Goal: Book appointment/travel/reservation

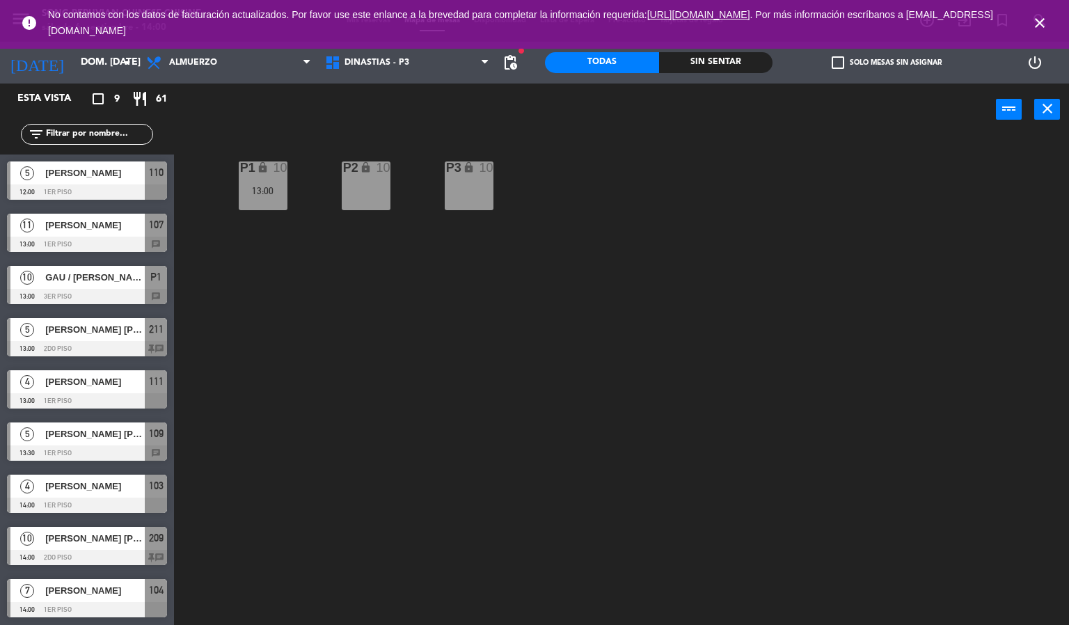
click at [1039, 17] on icon "close" at bounding box center [1040, 23] width 17 height 17
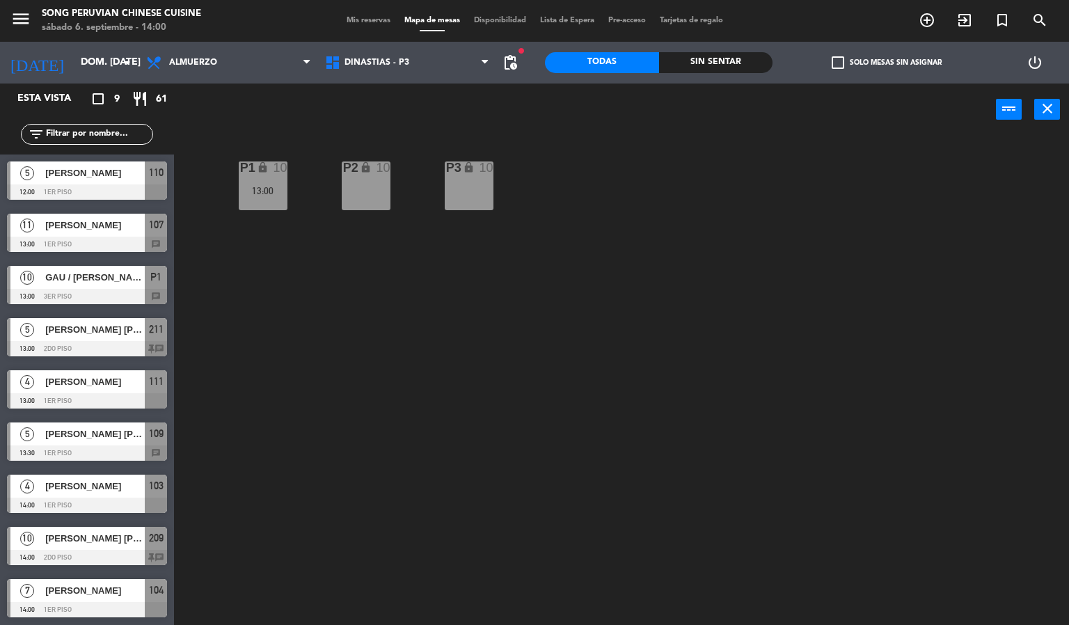
click at [109, 546] on div "[PERSON_NAME] [PERSON_NAME]" at bounding box center [94, 538] width 101 height 23
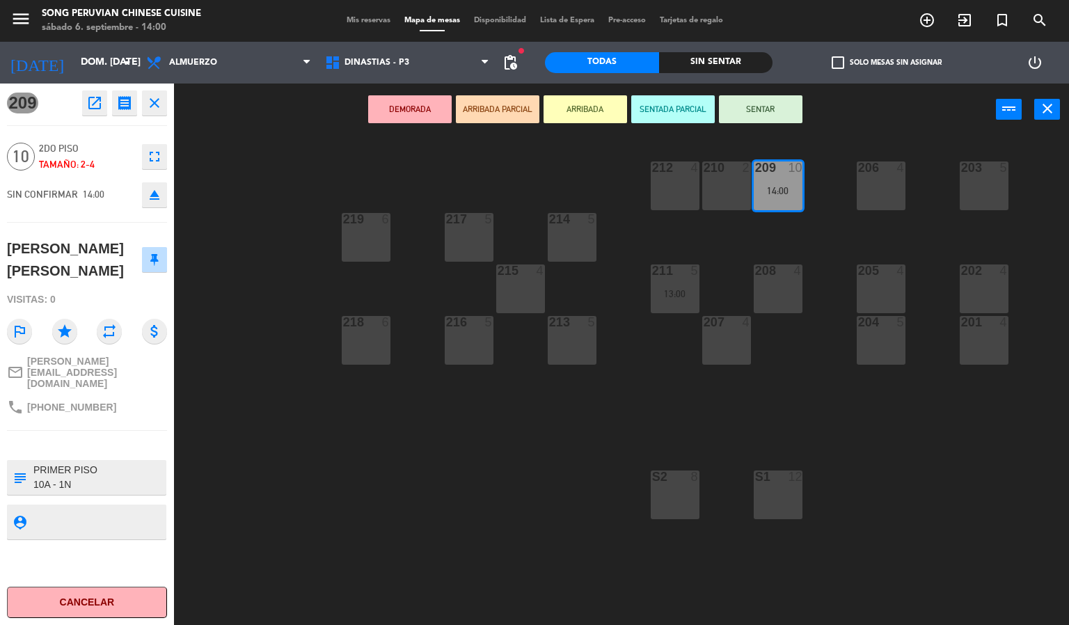
click at [93, 107] on icon "open_in_new" at bounding box center [94, 103] width 17 height 17
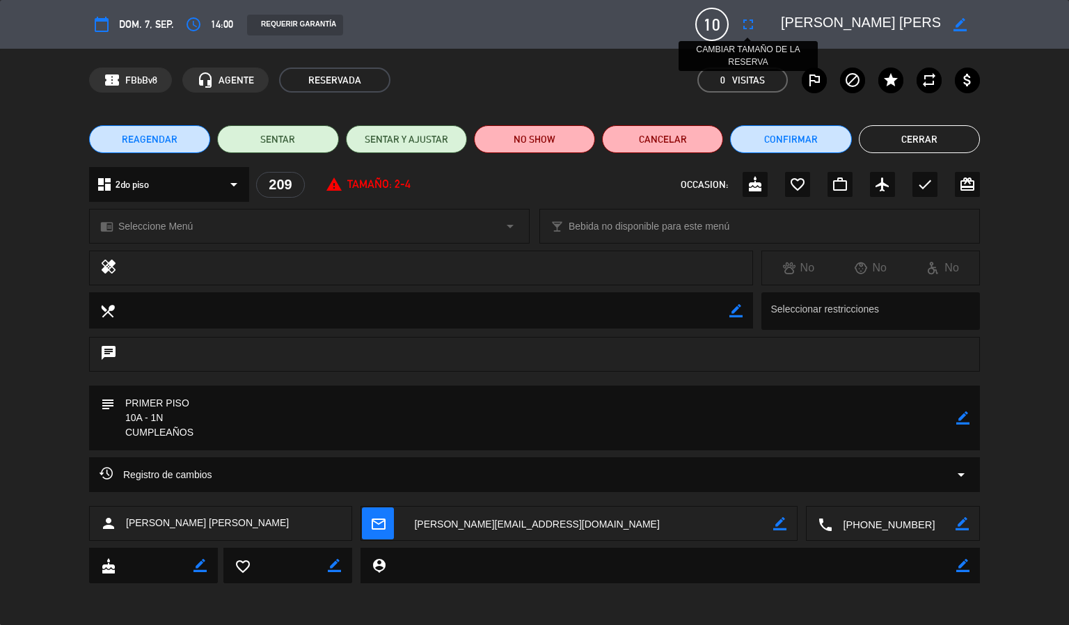
click at [746, 16] on icon "fullscreen" at bounding box center [748, 24] width 17 height 17
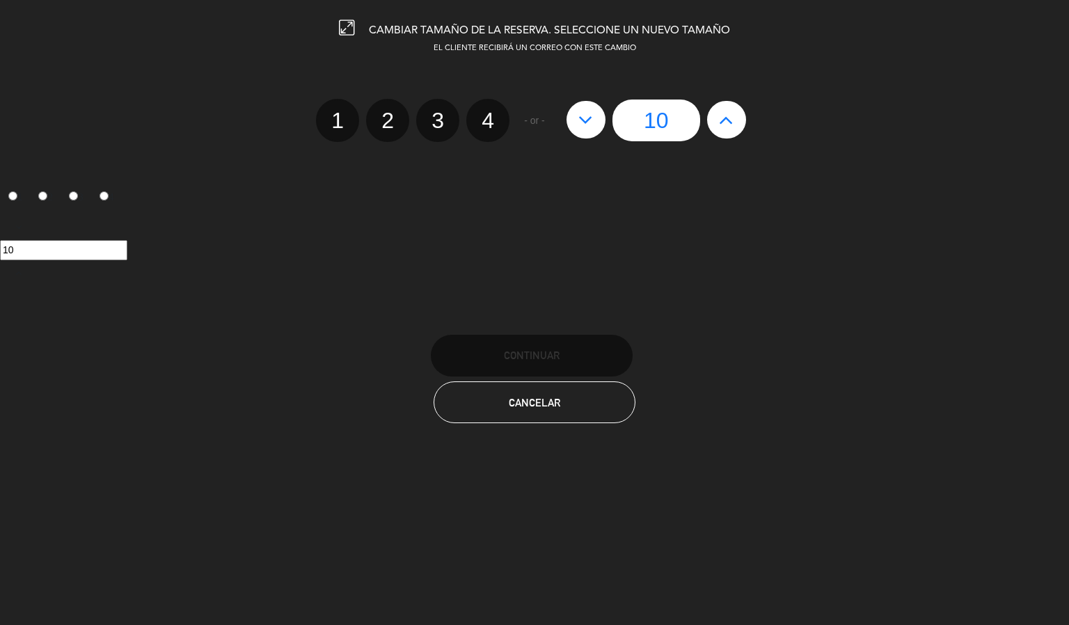
click at [727, 119] on icon at bounding box center [726, 120] width 15 height 22
type input "11"
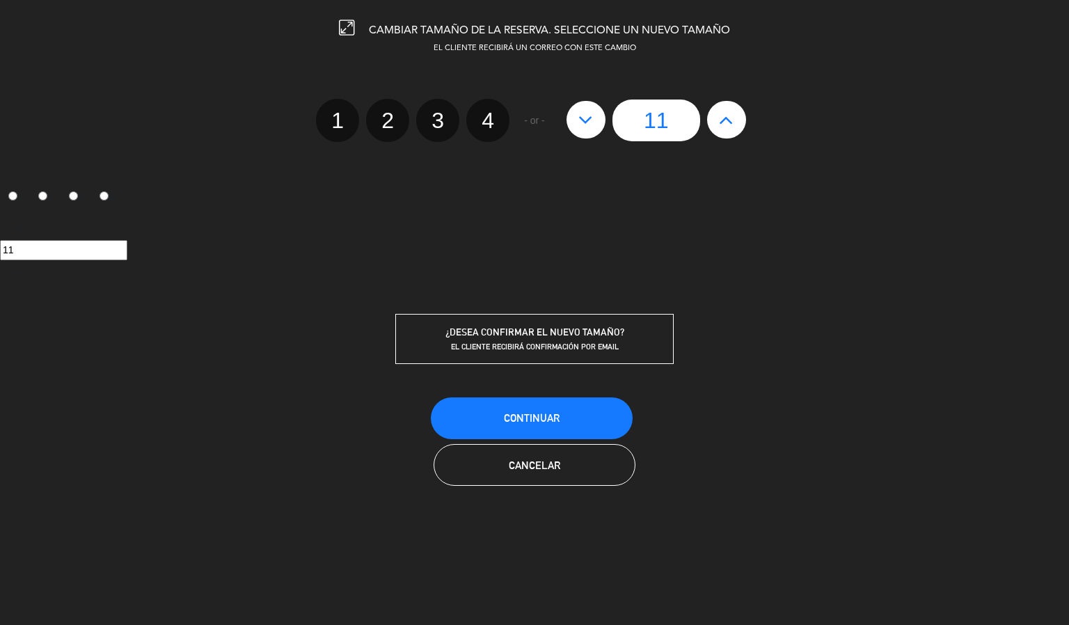
click at [727, 119] on icon at bounding box center [726, 120] width 15 height 22
type input "12"
click at [537, 416] on span "Continuar" at bounding box center [532, 418] width 56 height 12
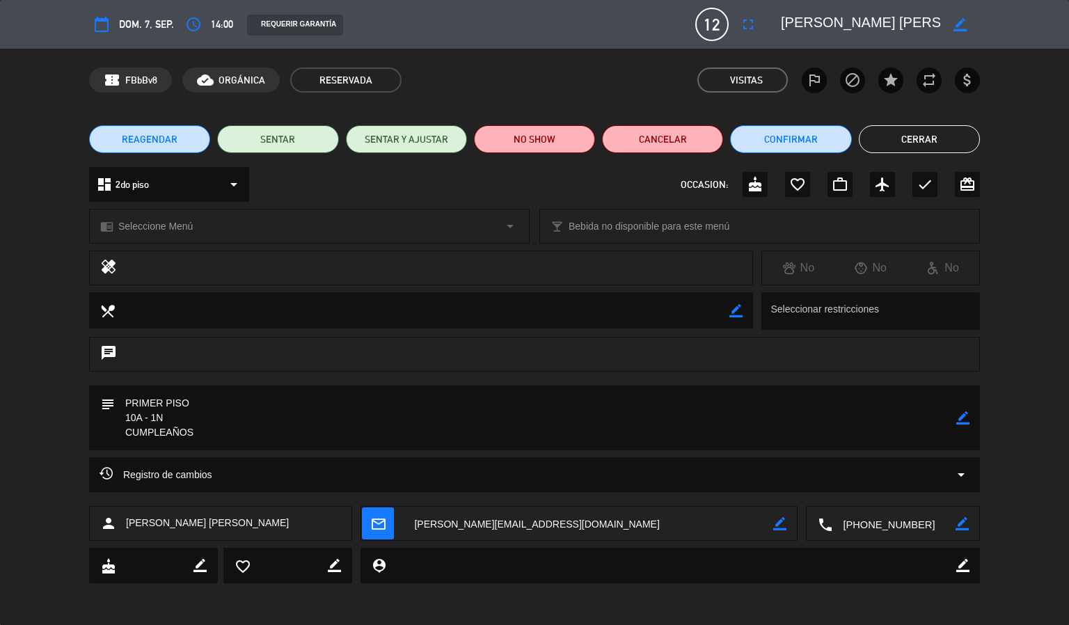
click at [915, 141] on button "Cerrar" at bounding box center [919, 139] width 121 height 28
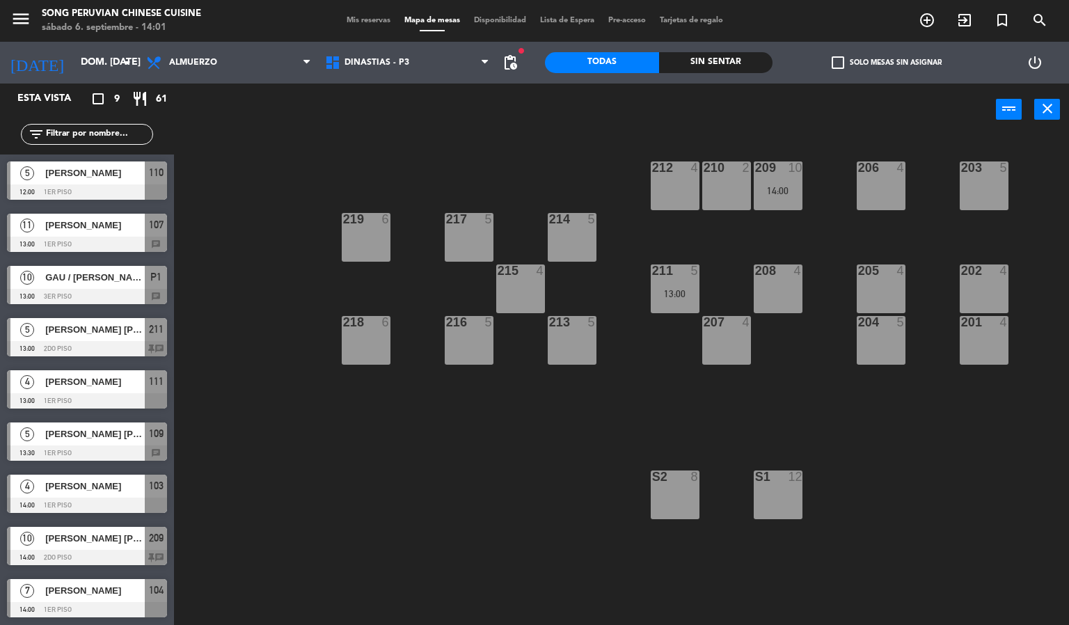
scroll to position [1, 0]
click at [90, 331] on span "[PERSON_NAME] [PERSON_NAME]" at bounding box center [95, 329] width 100 height 15
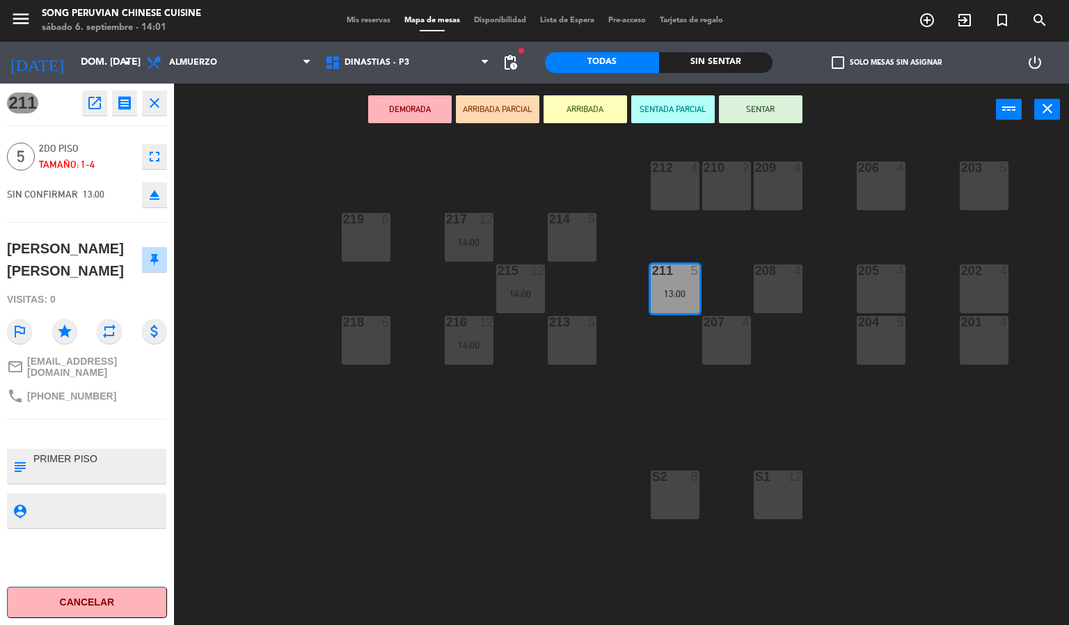
click at [313, 472] on div "203 5 206 4 210 2 212 4 209 4 214 5 217 12 14:00 219 6 202 4 205 4 208 4 211 5 …" at bounding box center [627, 380] width 885 height 489
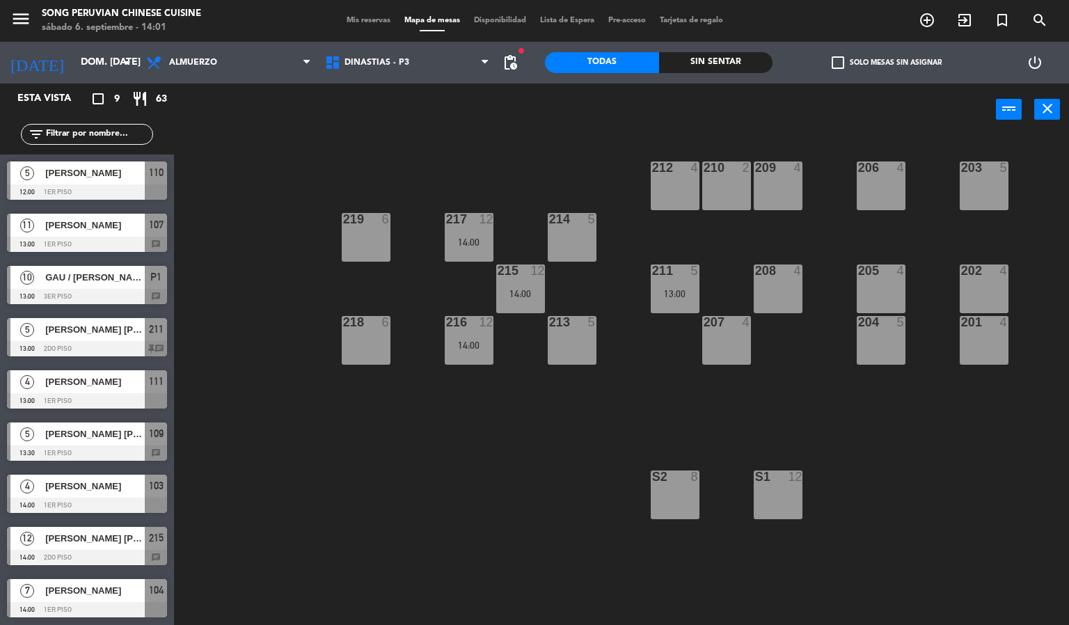
click at [86, 556] on div at bounding box center [87, 557] width 160 height 15
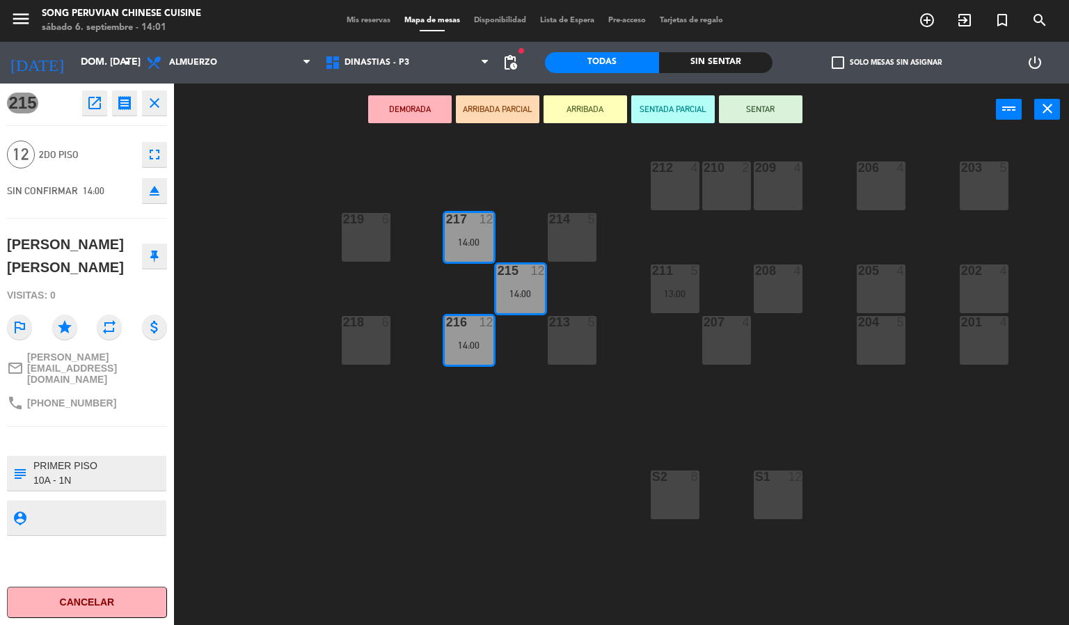
click at [46, 460] on textarea at bounding box center [98, 473] width 133 height 29
type textarea "PRIMER PISO 11A - 2N CUMPLEAÑOS"
click at [136, 570] on div "215 open_in_new receipt 2:00 PM dom., [DATE] personas [PERSON_NAME] [PERSON_NAM…" at bounding box center [87, 355] width 174 height 542
click at [123, 560] on div "215 open_in_new receipt 2:00 PM dom., [DATE] personas [PERSON_NAME] [PERSON_NAM…" at bounding box center [87, 355] width 174 height 542
click at [228, 516] on div "203 5 206 4 210 2 212 4 209 4 214 5 217 12 14:00 219 6 202 4 205 4 208 4 211 5 …" at bounding box center [627, 380] width 885 height 489
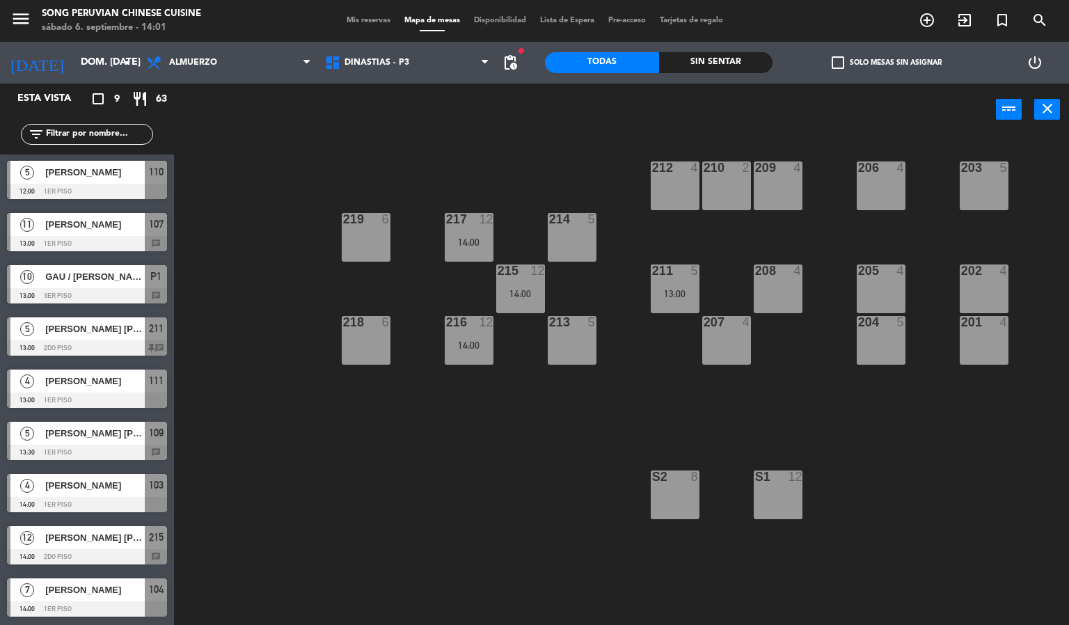
click at [464, 347] on div "14:00" at bounding box center [469, 345] width 49 height 10
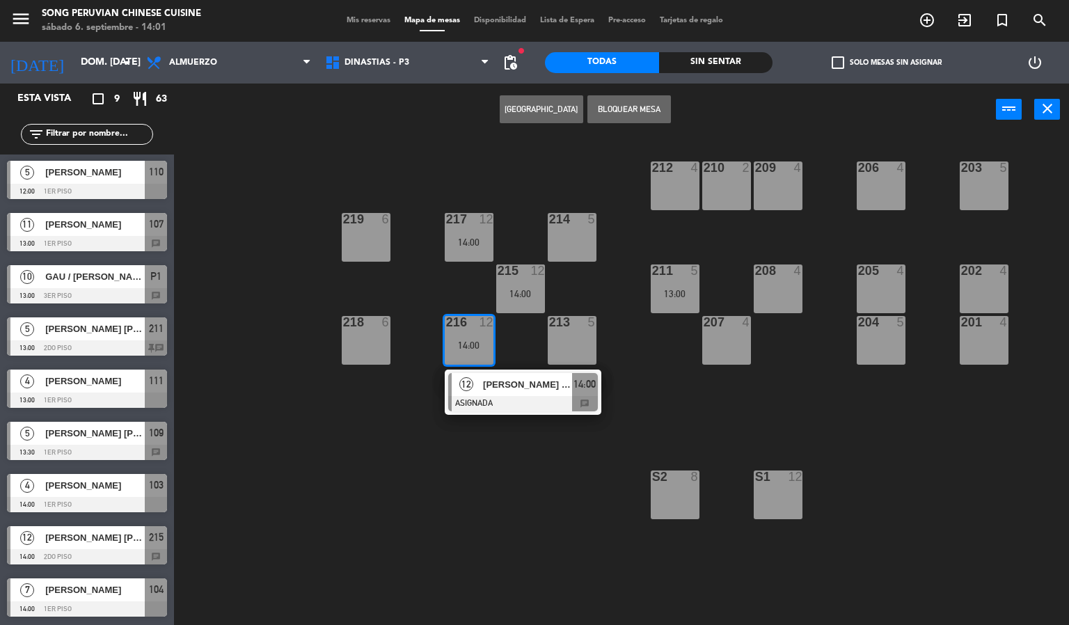
click at [506, 406] on div at bounding box center [523, 403] width 150 height 15
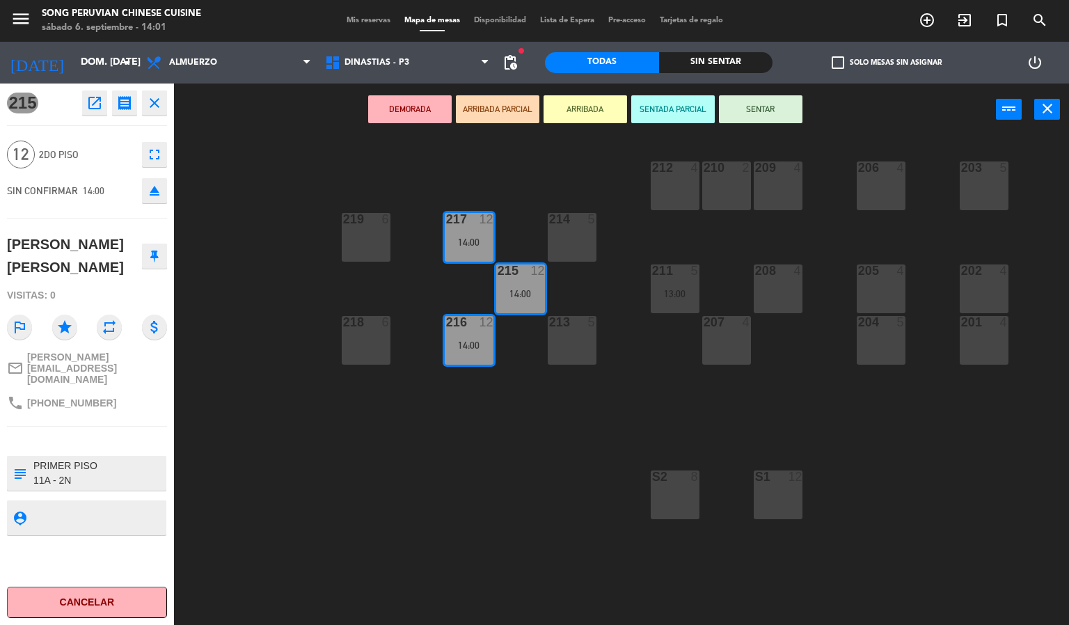
click at [113, 426] on hr at bounding box center [87, 426] width 160 height 1
click at [309, 426] on div "203 5 206 4 210 2 212 4 209 4 214 5 217 12 14:00 219 6 202 4 205 4 208 4 211 5 …" at bounding box center [627, 380] width 885 height 489
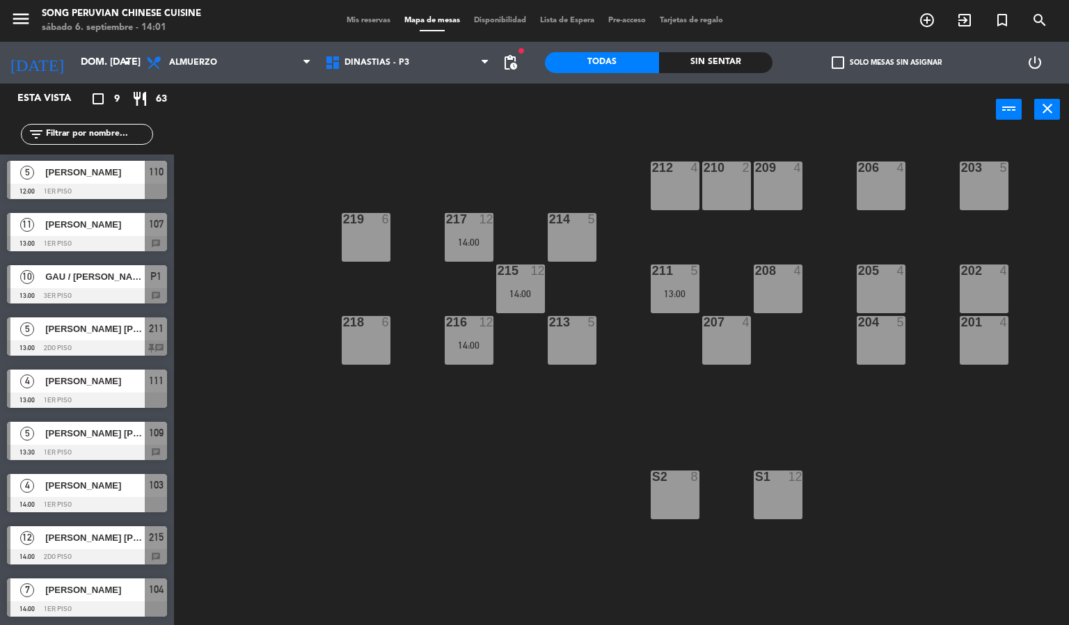
click at [377, 481] on div "203 5 206 4 210 2 212 4 209 4 214 5 217 12 14:00 219 6 202 4 205 4 208 4 211 5 …" at bounding box center [627, 380] width 885 height 489
click at [269, 460] on div "203 5 206 4 210 2 212 4 209 4 214 5 217 12 14:00 219 6 202 4 205 4 208 4 211 5 …" at bounding box center [627, 380] width 885 height 489
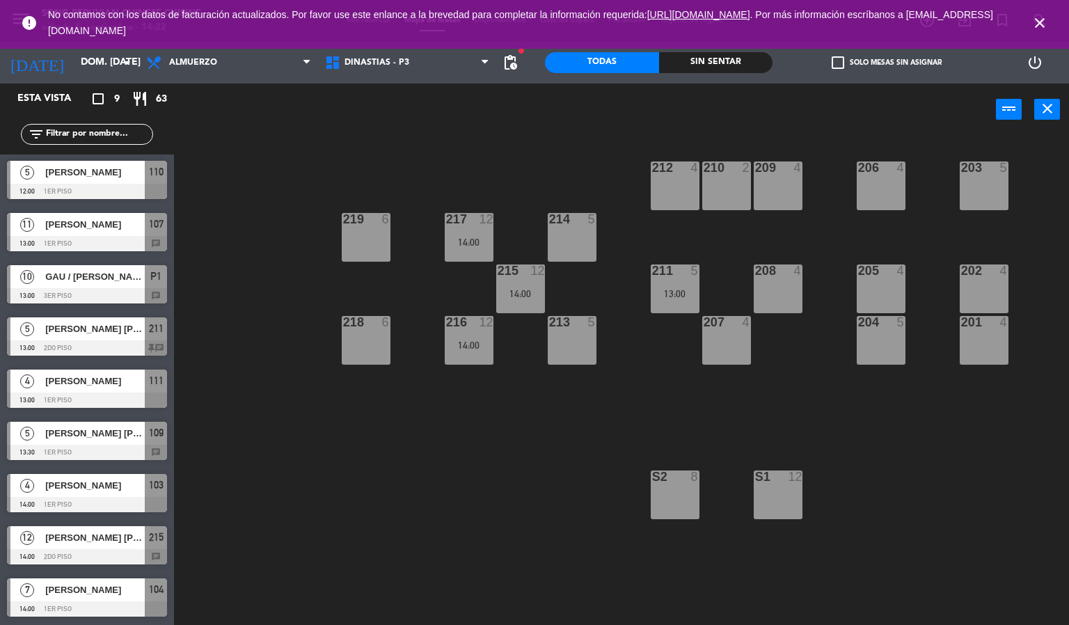
click at [1047, 15] on icon "close" at bounding box center [1040, 23] width 17 height 17
